Goal: Use online tool/utility: Use online tool/utility

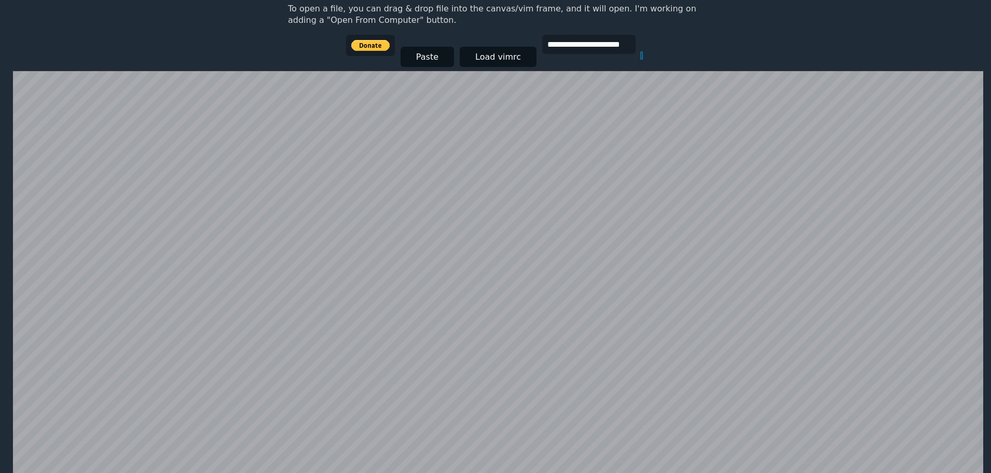
scroll to position [156, 0]
click at [417, 57] on button "Paste" at bounding box center [427, 57] width 53 height 20
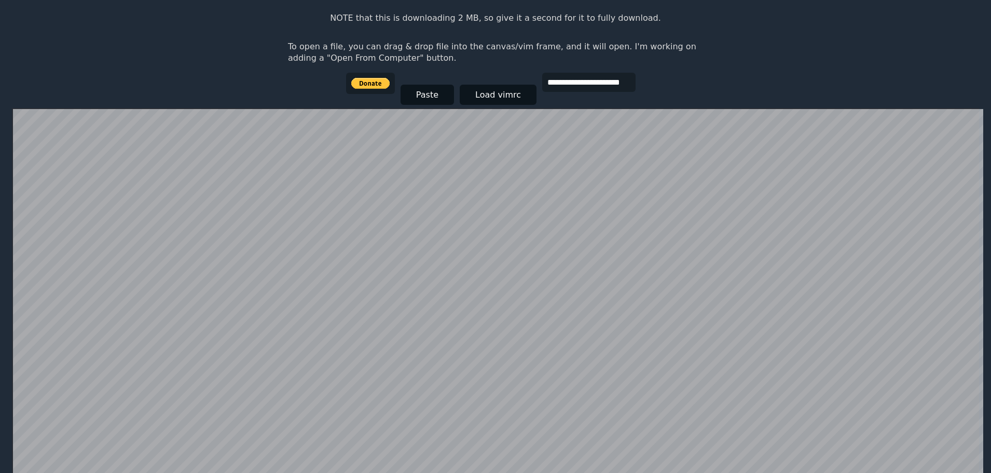
scroll to position [98, 0]
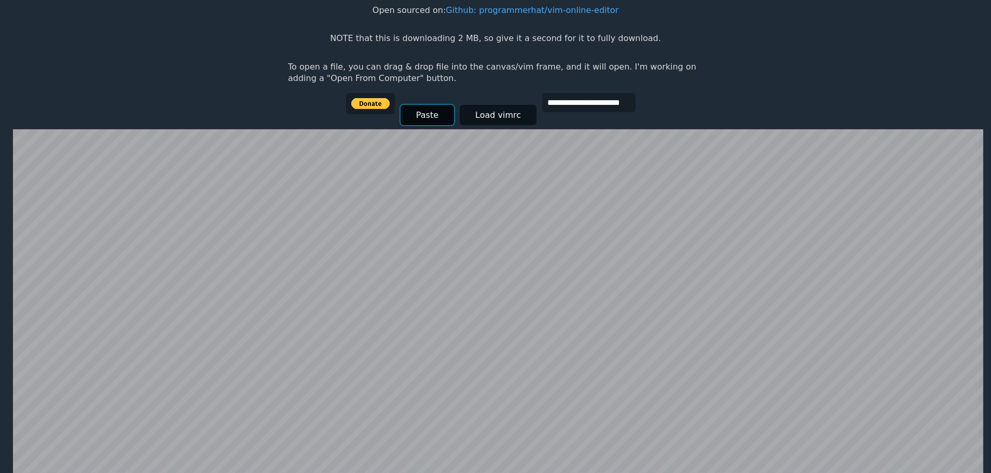
click at [423, 114] on button "Paste" at bounding box center [427, 115] width 53 height 20
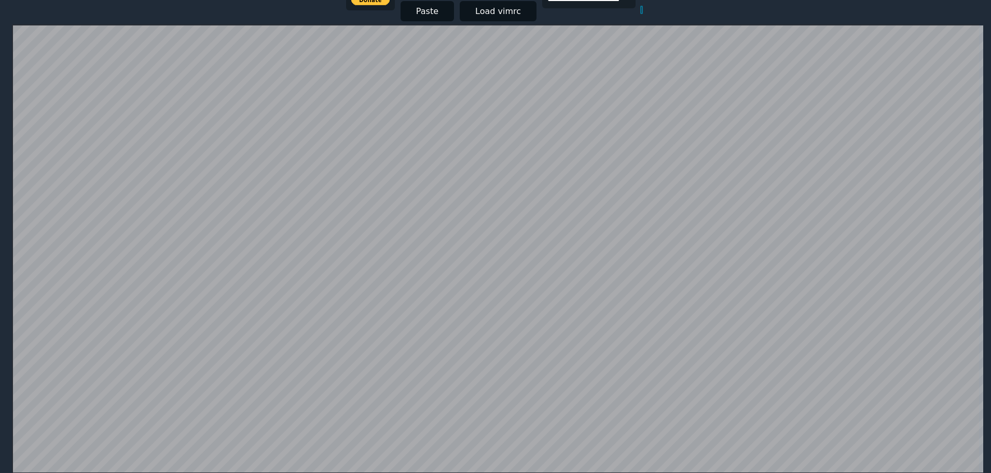
scroll to position [0, 0]
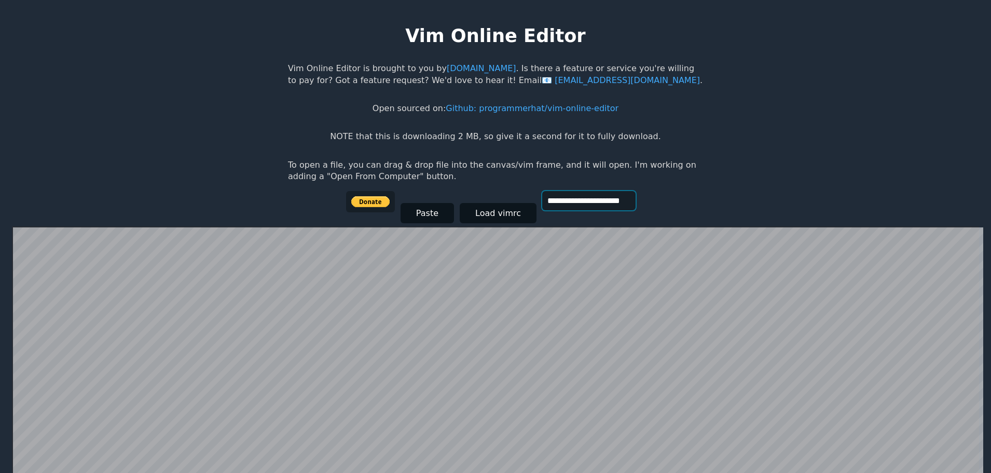
click at [566, 199] on input "**********" at bounding box center [588, 200] width 93 height 19
click at [479, 213] on button "Load vimrc" at bounding box center [498, 213] width 77 height 20
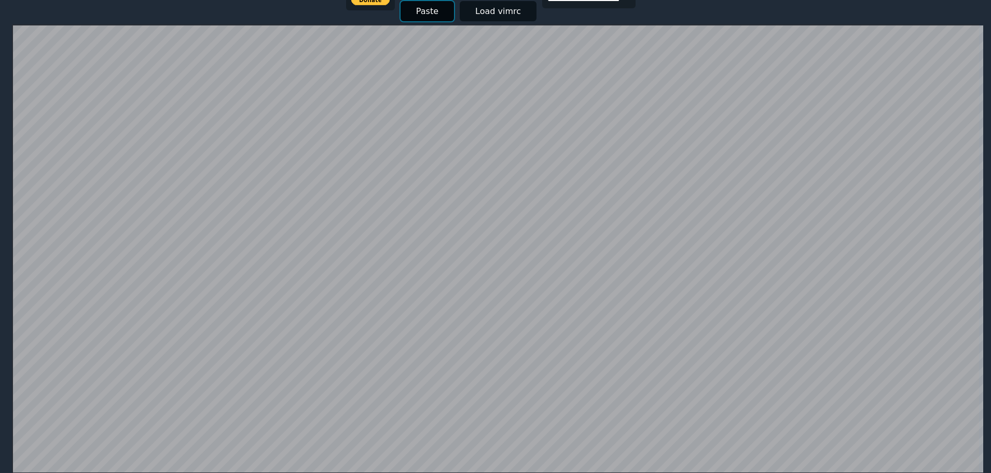
click at [426, 12] on button "Paste" at bounding box center [427, 11] width 53 height 20
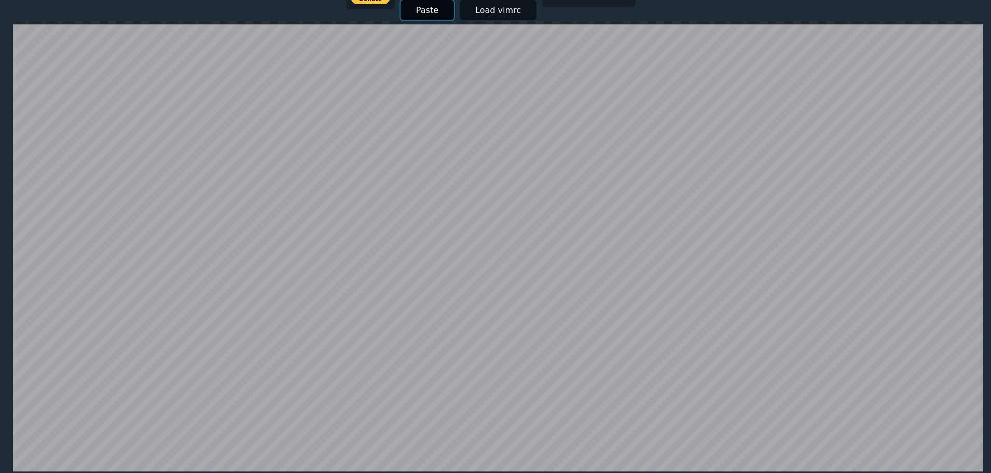
click at [426, 12] on button "Paste" at bounding box center [427, 10] width 53 height 20
click at [426, 12] on button "Paste" at bounding box center [427, 11] width 53 height 20
click at [426, 12] on button "Paste" at bounding box center [427, 10] width 53 height 20
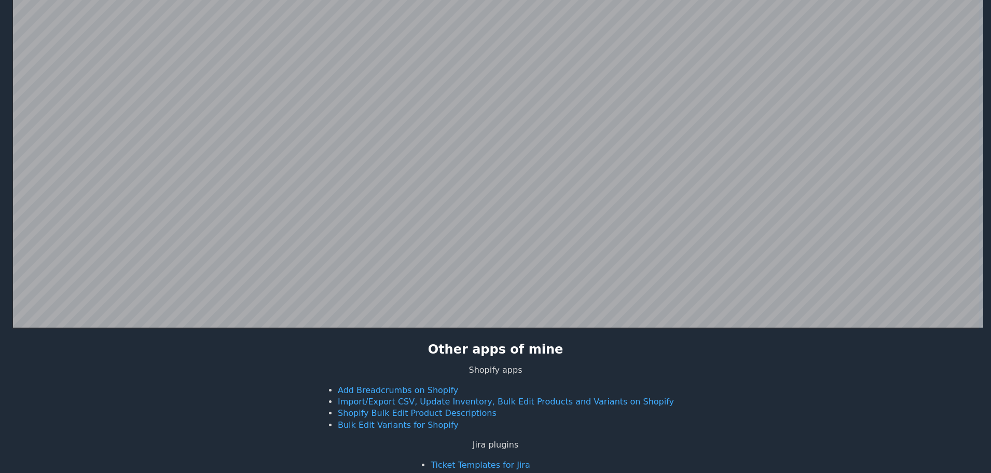
scroll to position [363, 0]
